Goal: Task Accomplishment & Management: Manage account settings

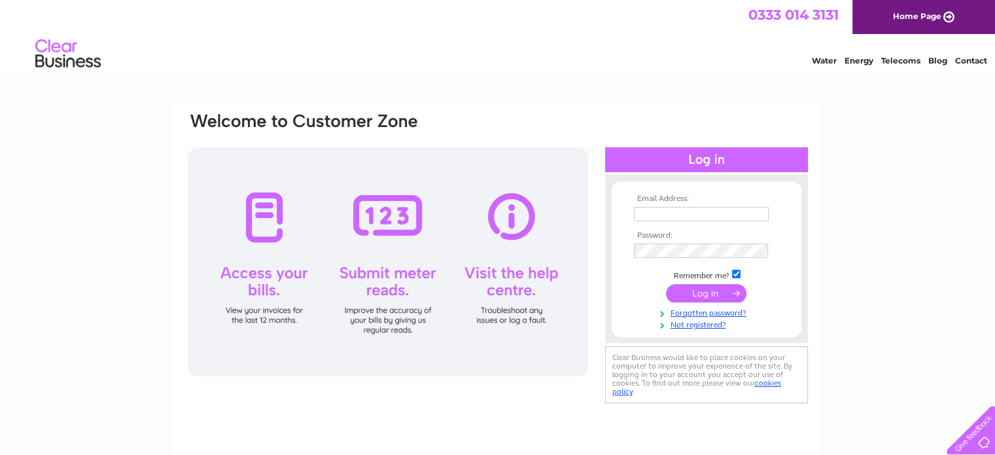
click at [685, 221] on td at bounding box center [707, 214] width 152 height 21
type input "[PERSON_NAME][EMAIL_ADDRESS][PERSON_NAME][DOMAIN_NAME]"
click at [666, 285] on input "submit" at bounding box center [706, 294] width 80 height 18
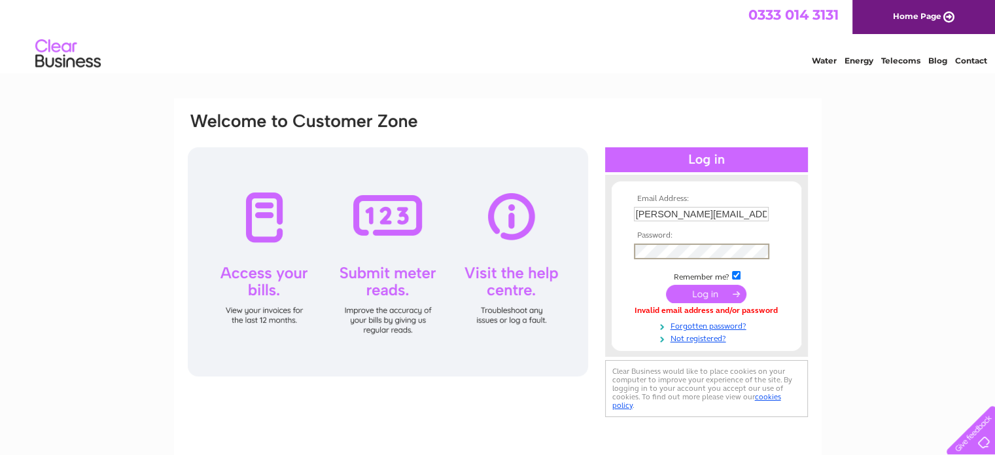
click at [703, 289] on input "submit" at bounding box center [706, 294] width 80 height 18
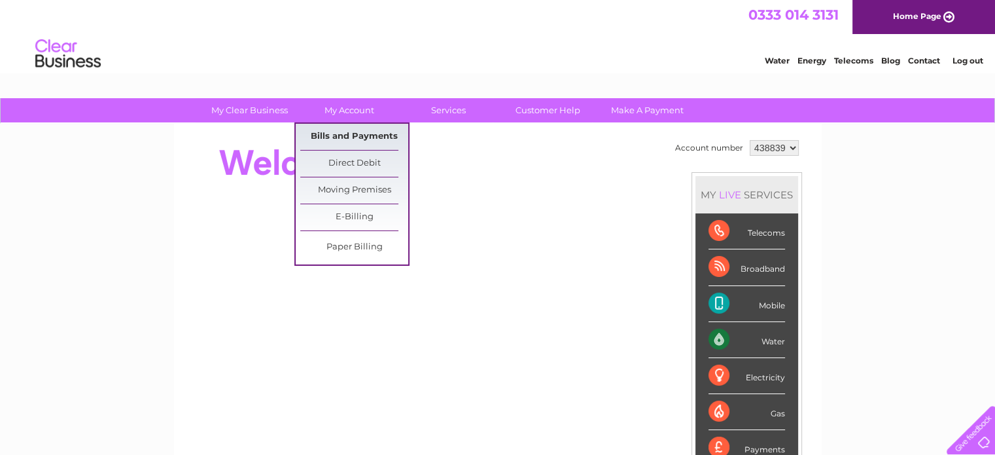
click at [343, 133] on link "Bills and Payments" at bounding box center [354, 137] width 108 height 26
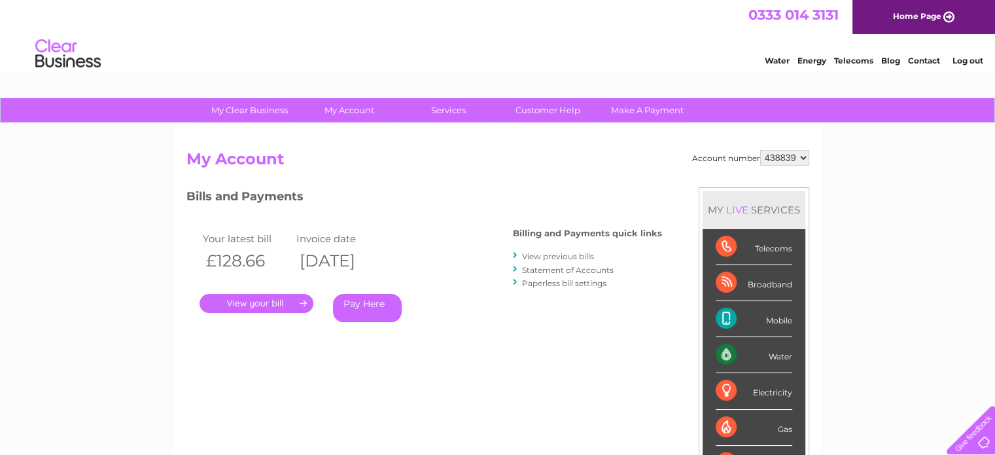
click at [245, 298] on link "." at bounding box center [257, 303] width 114 height 19
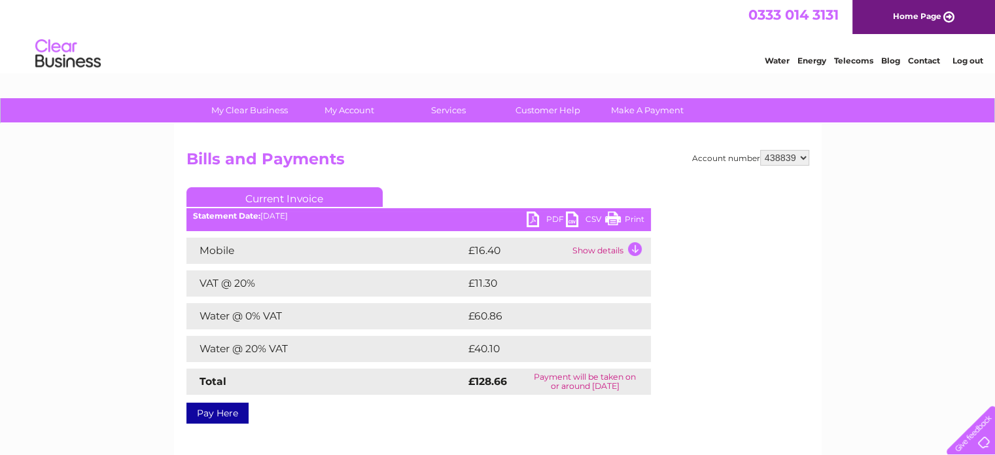
click at [533, 216] on link "PDF" at bounding box center [546, 220] width 39 height 19
